Goal: Find specific page/section: Find specific page/section

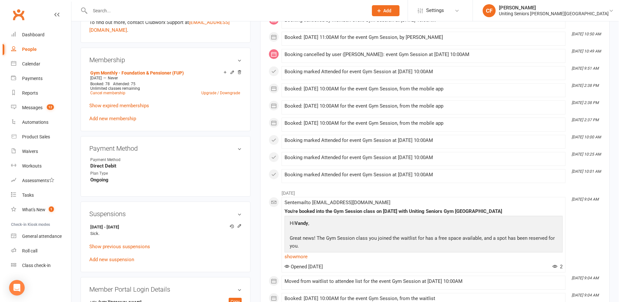
scroll to position [292, 0]
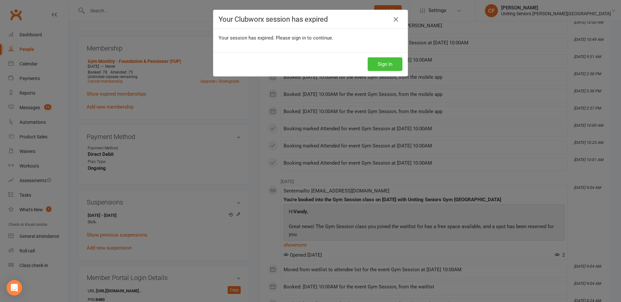
click at [367, 64] on button "Sign In" at bounding box center [384, 64] width 35 height 14
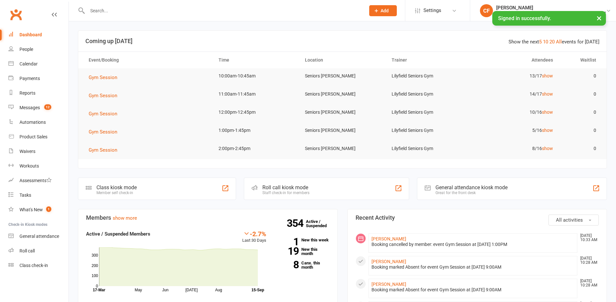
click at [129, 15] on input "text" at bounding box center [222, 10] width 275 height 9
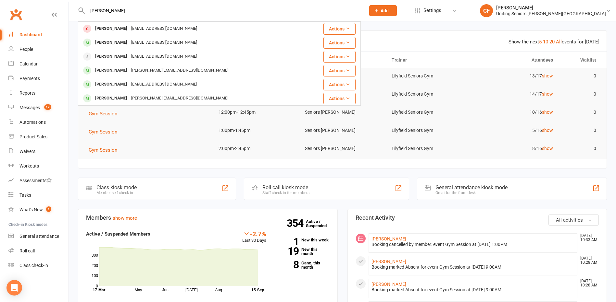
click at [94, 13] on input "[PERSON_NAME]" at bounding box center [222, 10] width 275 height 9
paste input "[PERSON_NAME]"
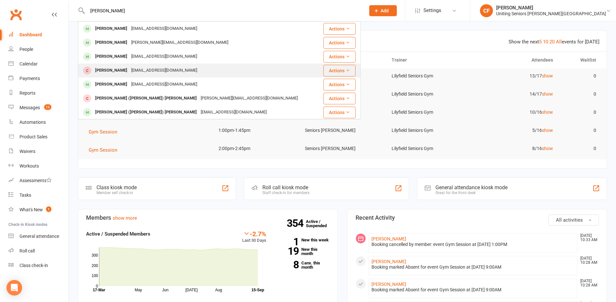
type input "[PERSON_NAME]"
click at [183, 68] on div "[PERSON_NAME] [PERSON_NAME][EMAIL_ADDRESS][DOMAIN_NAME]" at bounding box center [199, 70] width 241 height 13
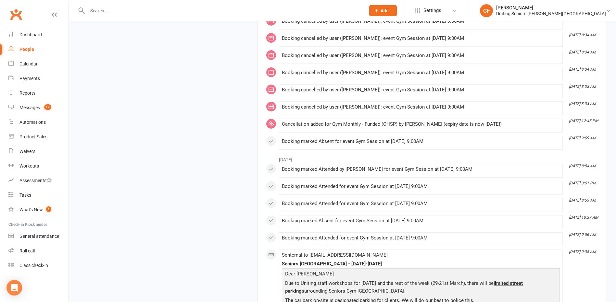
scroll to position [941, 0]
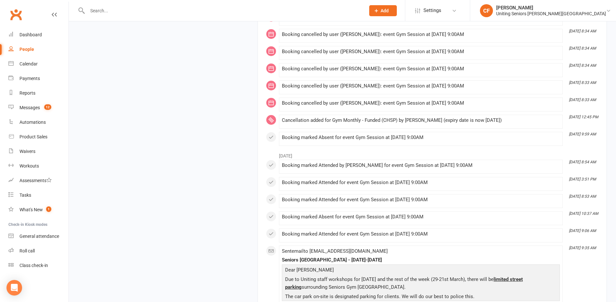
click at [135, 11] on input "text" at bounding box center [222, 10] width 275 height 9
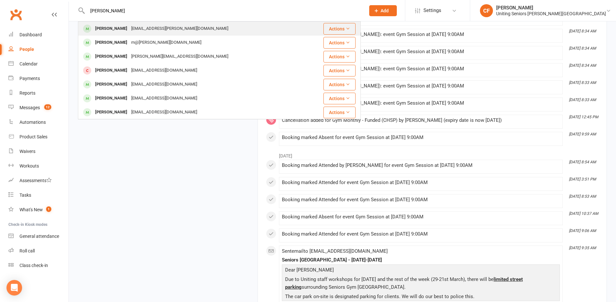
type input "[PERSON_NAME]"
click at [156, 29] on div "[EMAIL_ADDRESS][PERSON_NAME][DOMAIN_NAME]" at bounding box center [179, 28] width 101 height 9
